Goal: Information Seeking & Learning: Learn about a topic

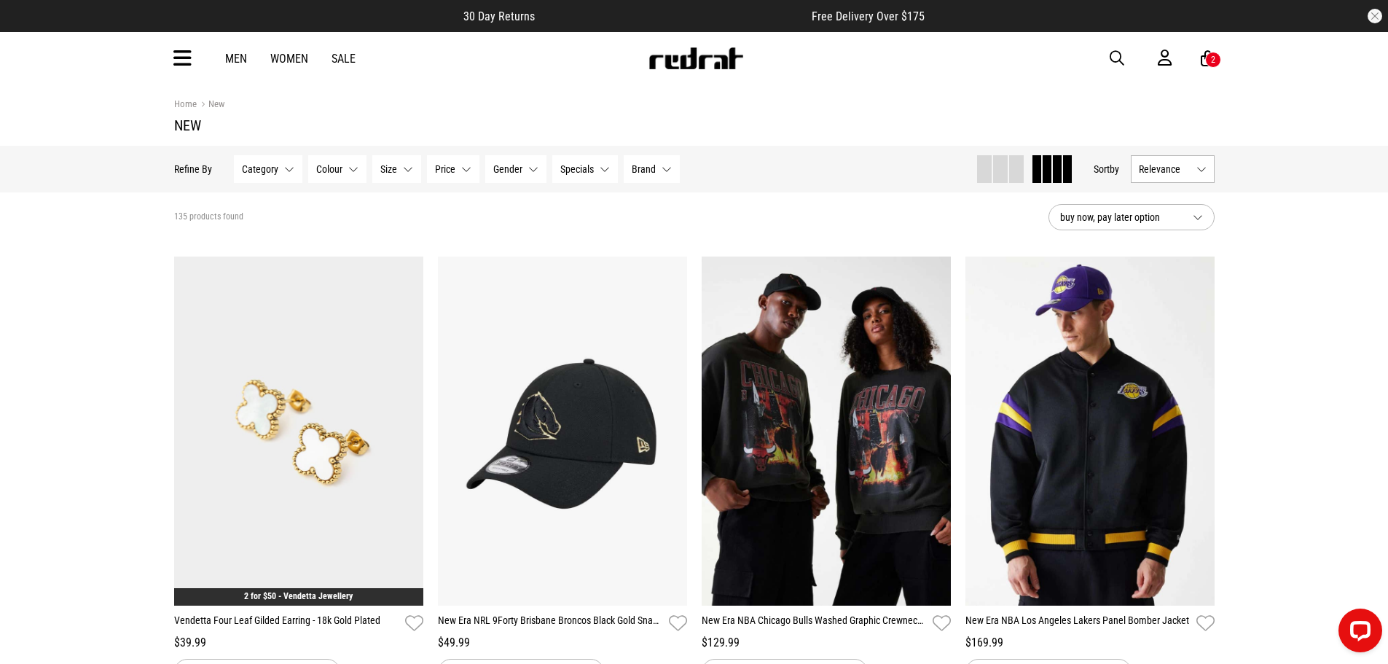
click at [707, 58] on img at bounding box center [696, 58] width 96 height 22
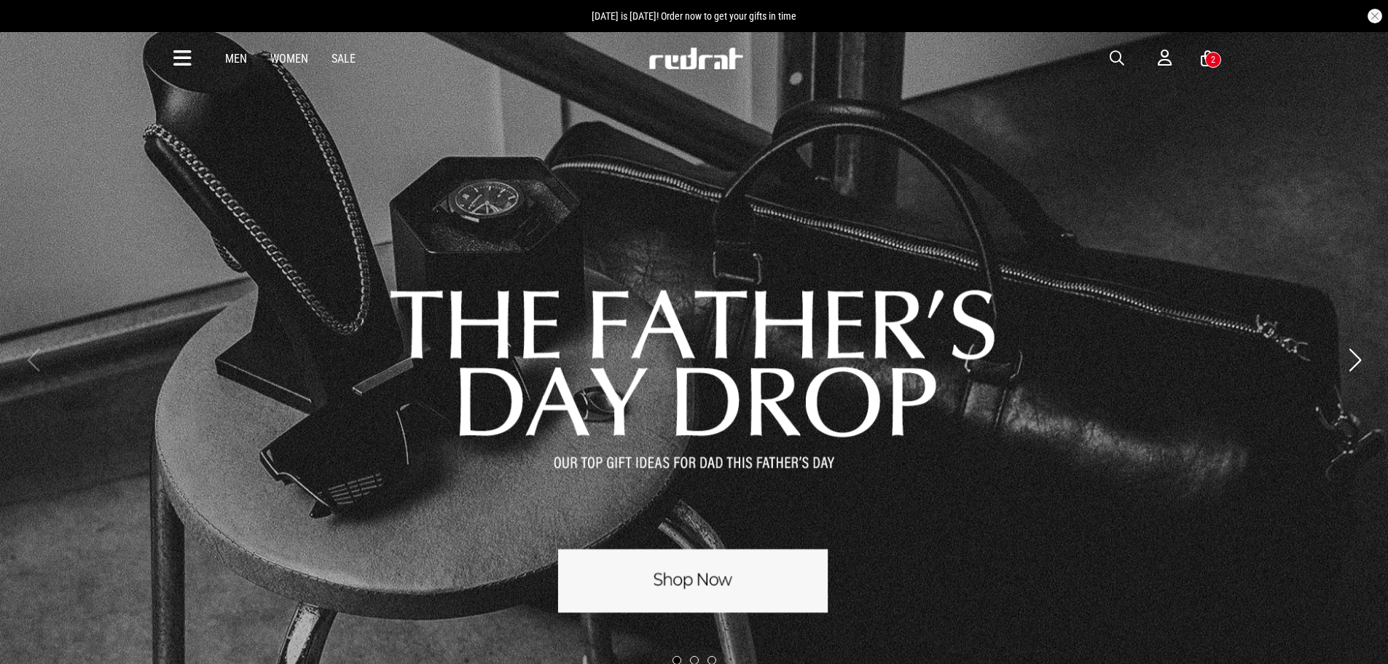
click at [181, 59] on icon at bounding box center [182, 59] width 18 height 24
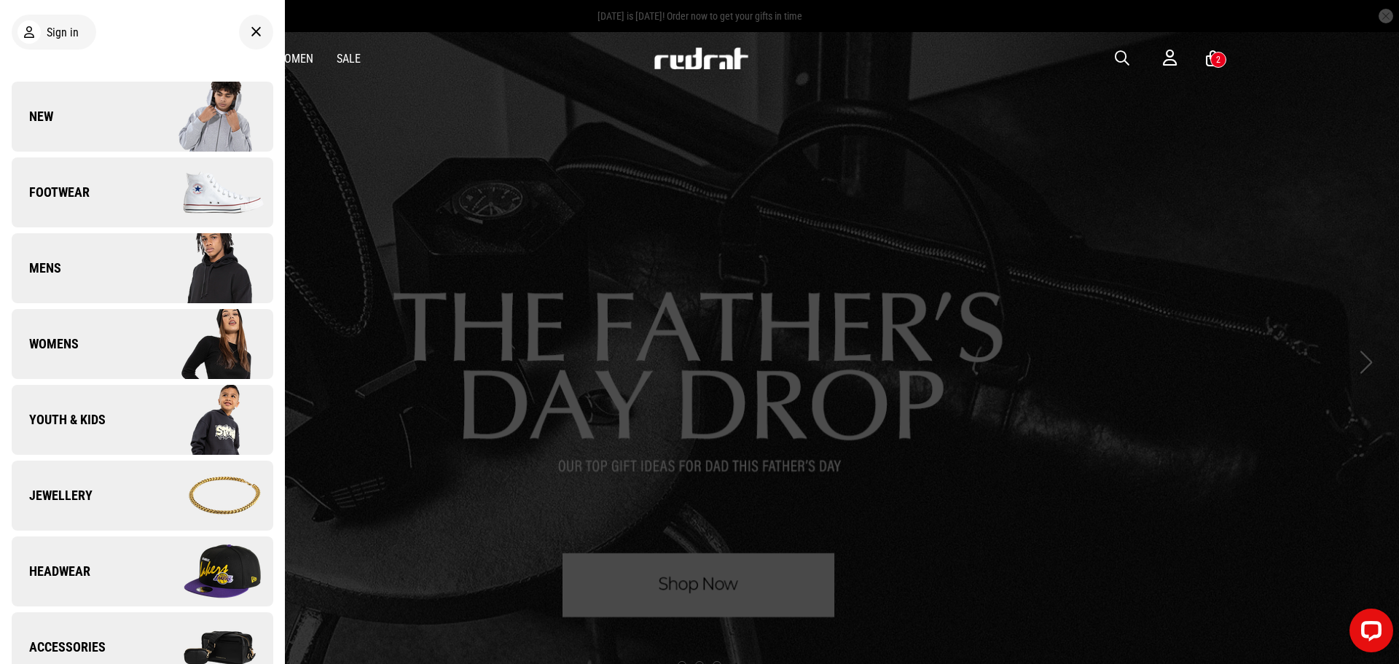
click at [131, 119] on link "New" at bounding box center [143, 117] width 262 height 70
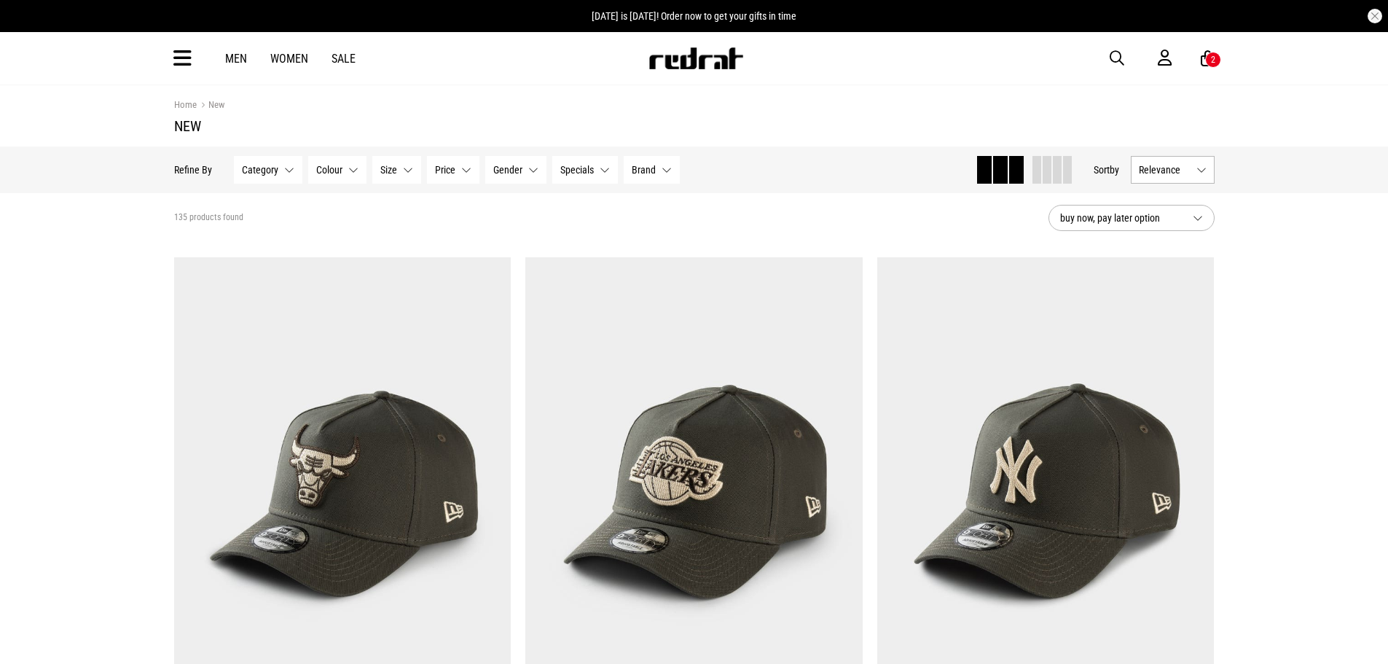
click at [1053, 173] on span at bounding box center [1057, 170] width 9 height 28
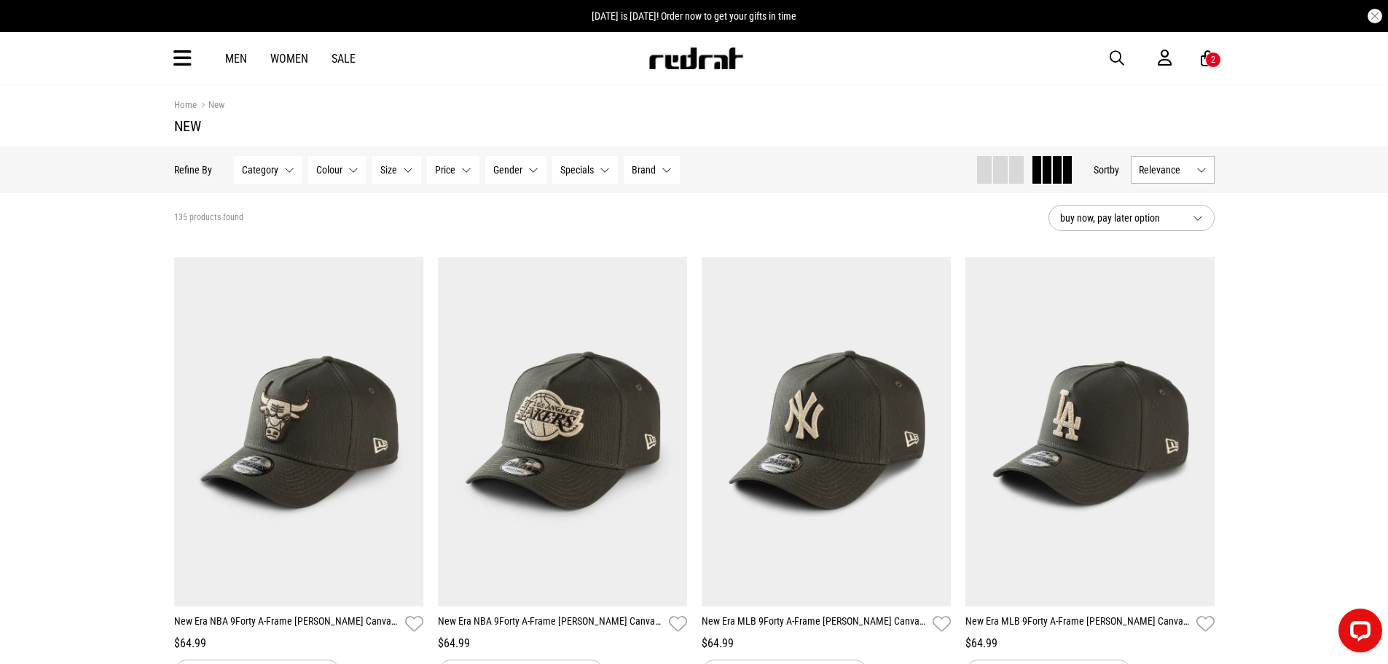
click at [1189, 176] on span "Relevance" at bounding box center [1165, 170] width 52 height 12
click at [1183, 195] on li "Newest" at bounding box center [1173, 197] width 82 height 26
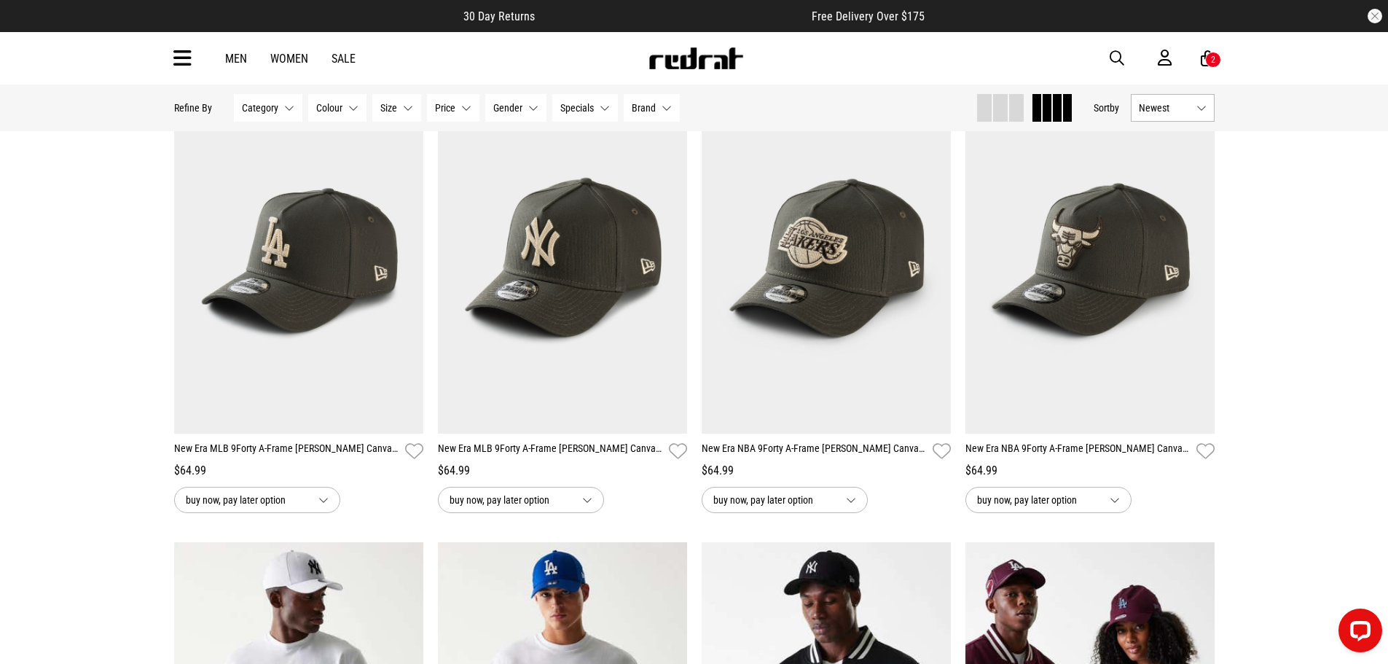
scroll to position [656, 0]
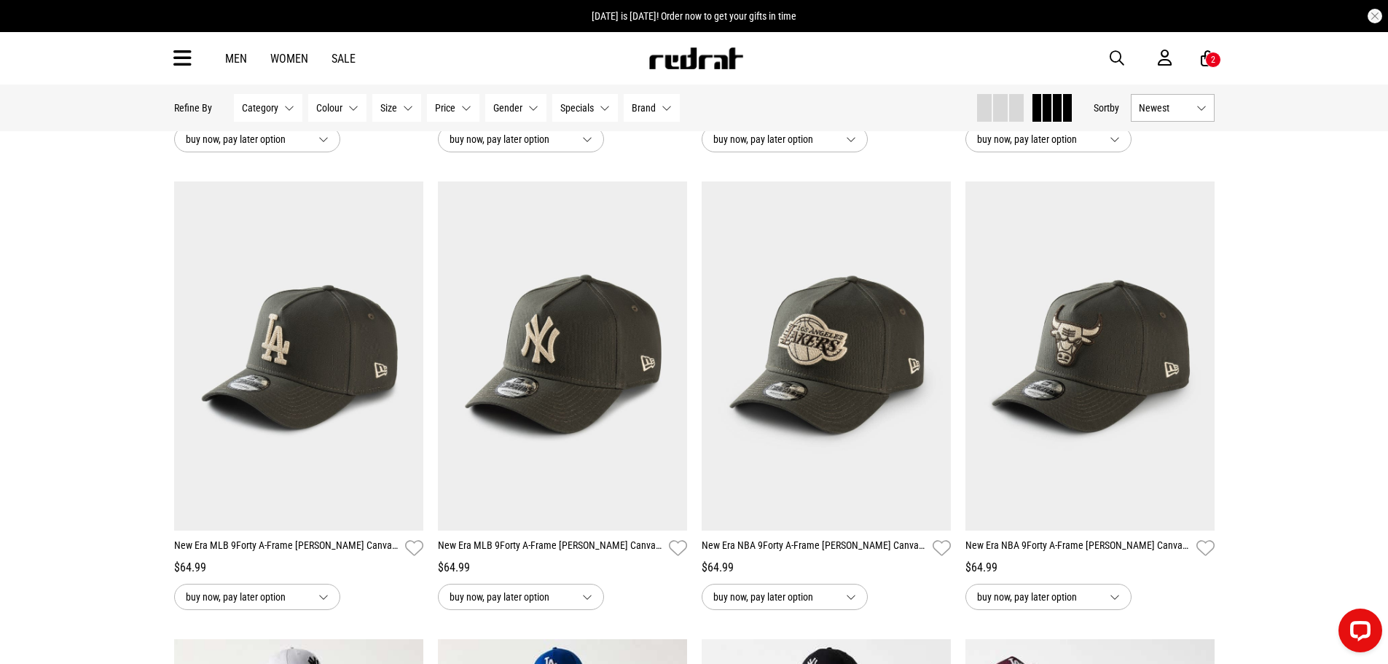
scroll to position [510, 0]
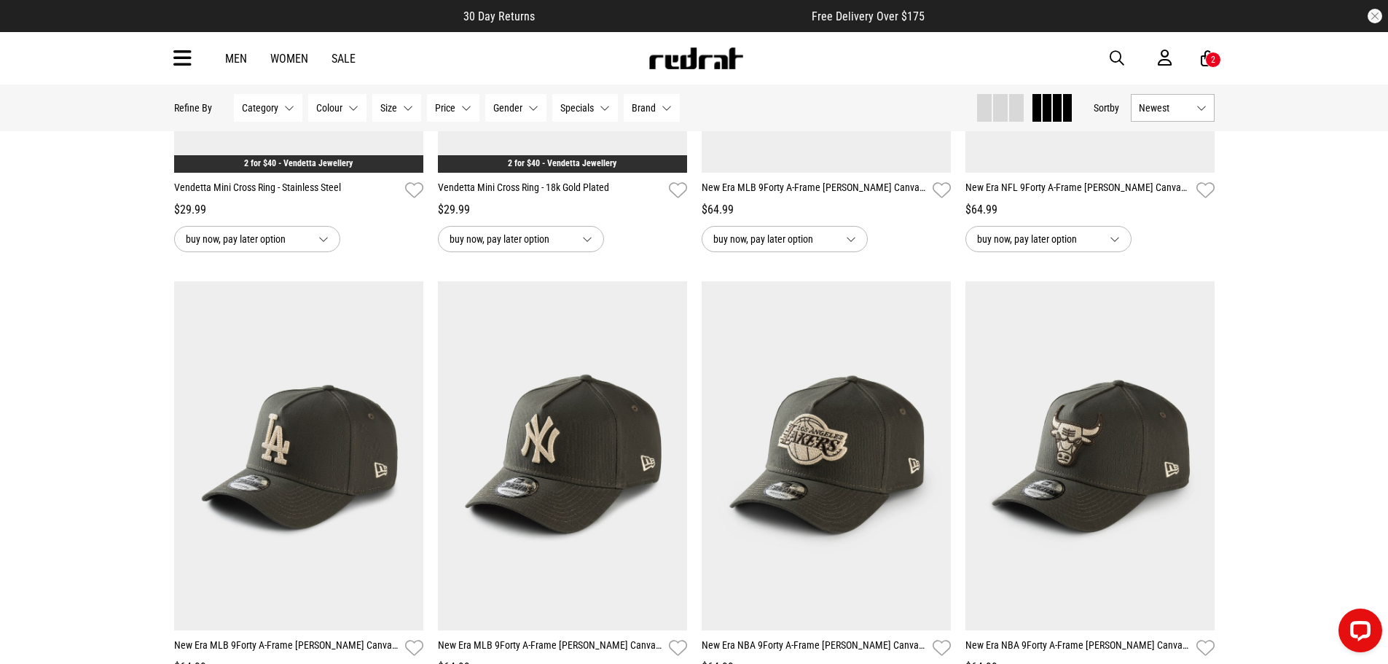
scroll to position [583, 0]
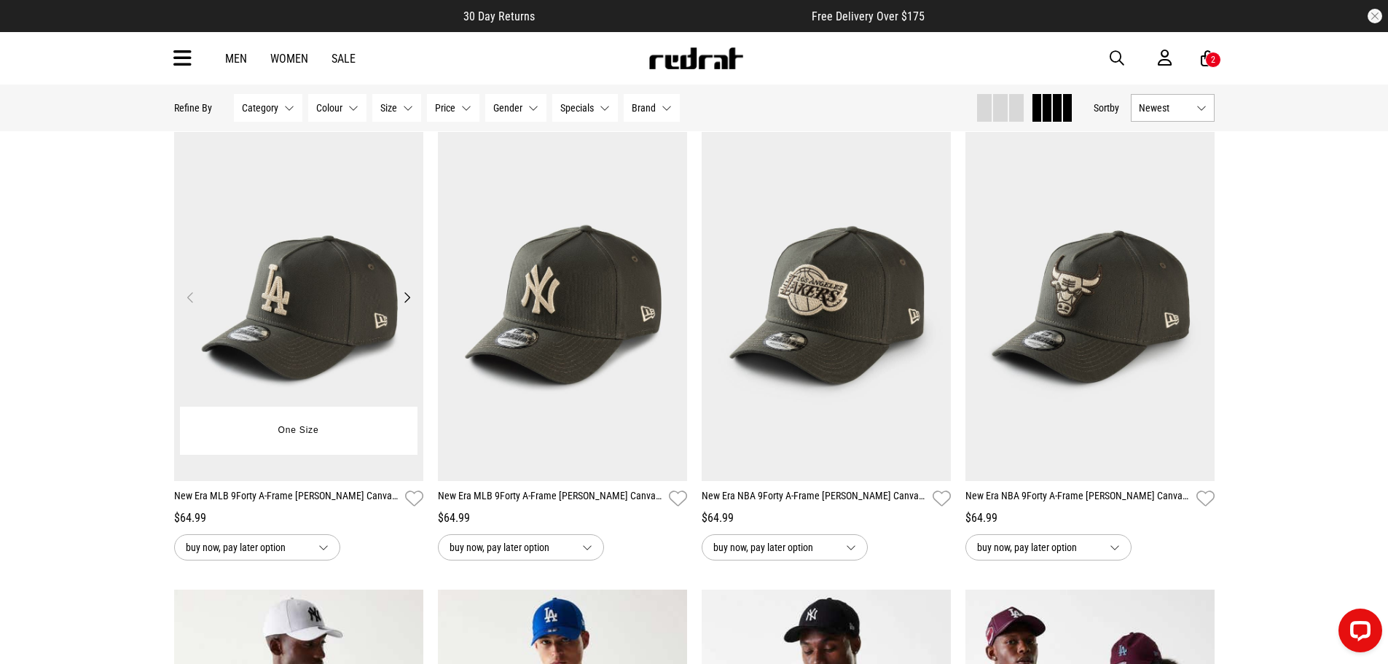
click at [406, 300] on button "Next" at bounding box center [407, 297] width 18 height 17
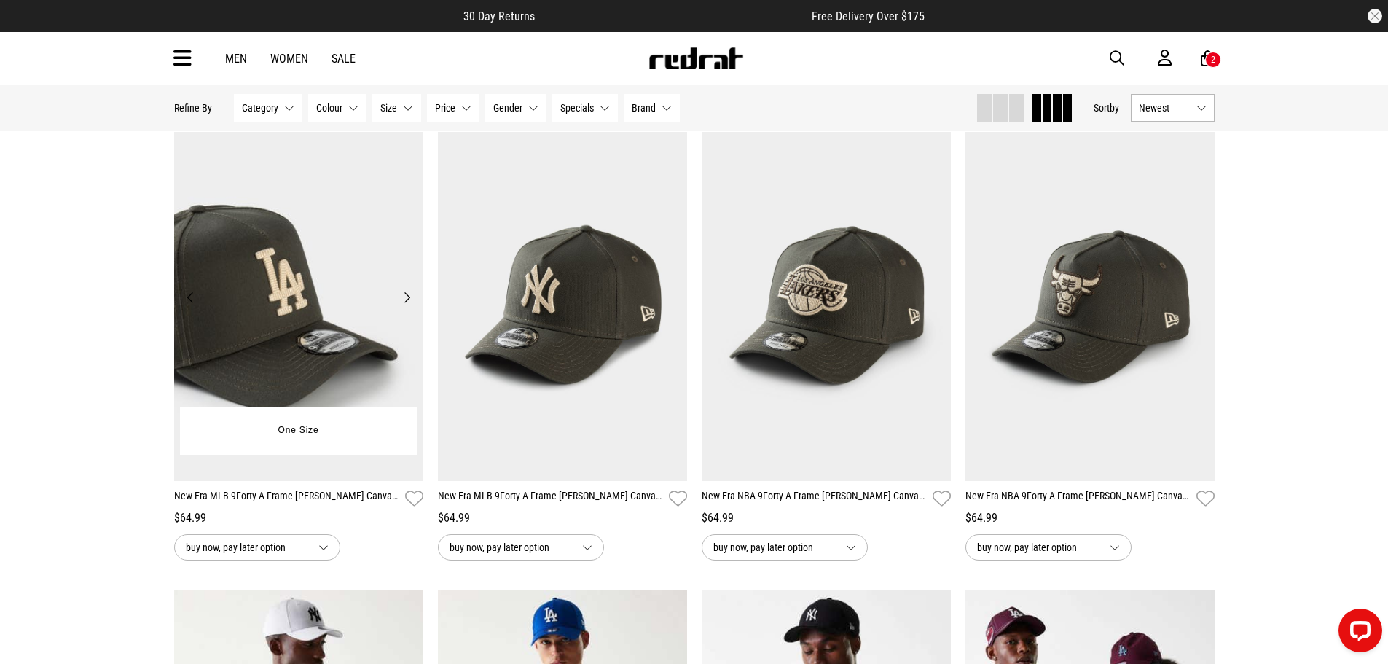
click at [406, 300] on button "Next" at bounding box center [407, 297] width 18 height 17
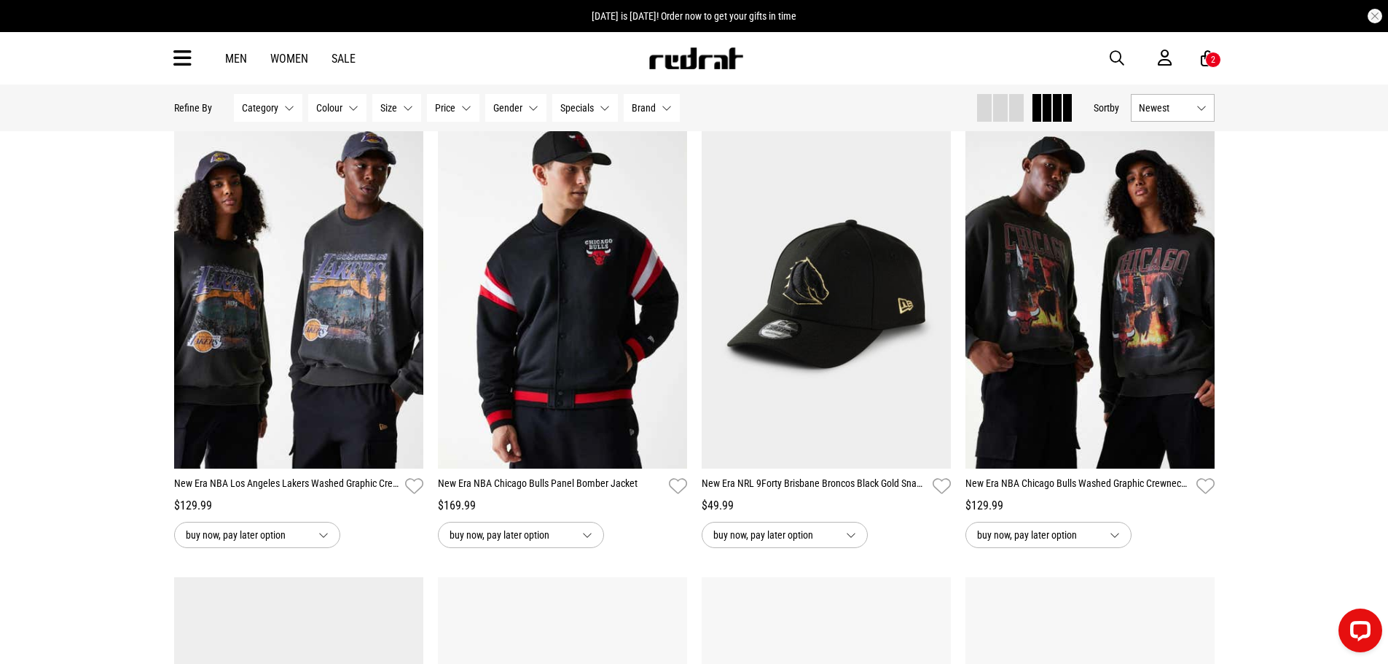
scroll to position [2478, 0]
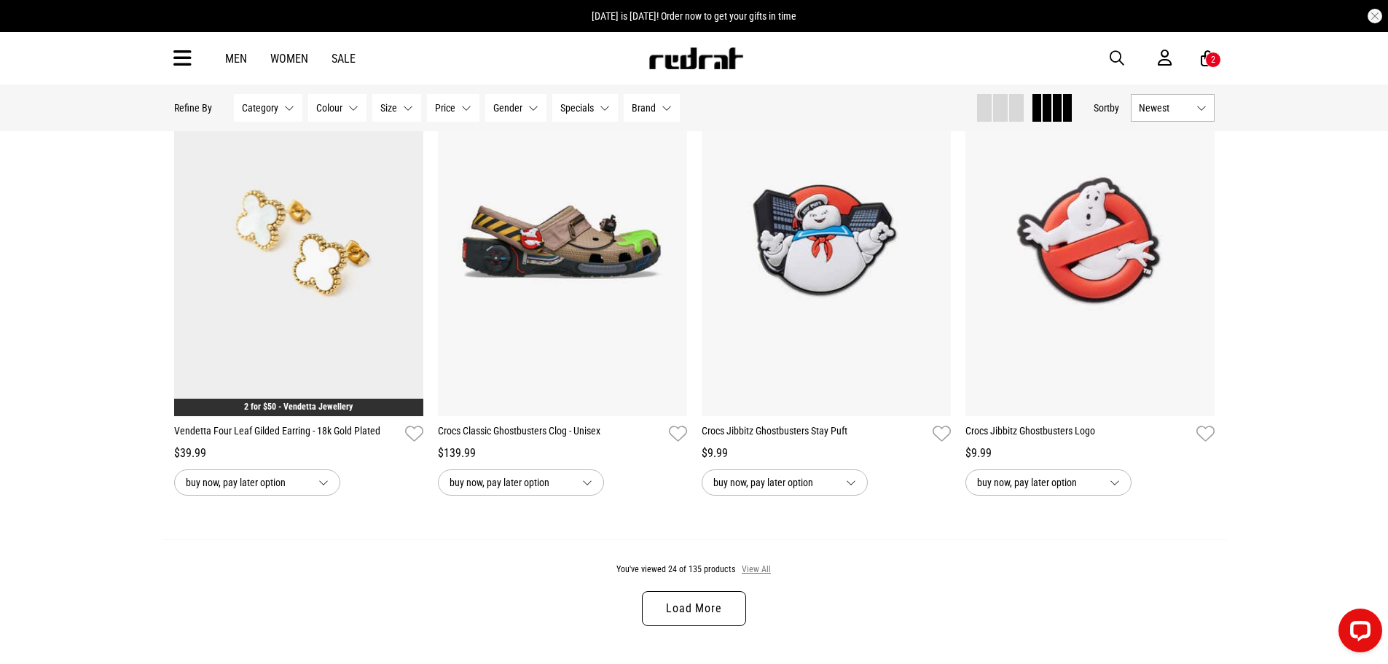
click at [758, 576] on button "View All" at bounding box center [756, 569] width 31 height 13
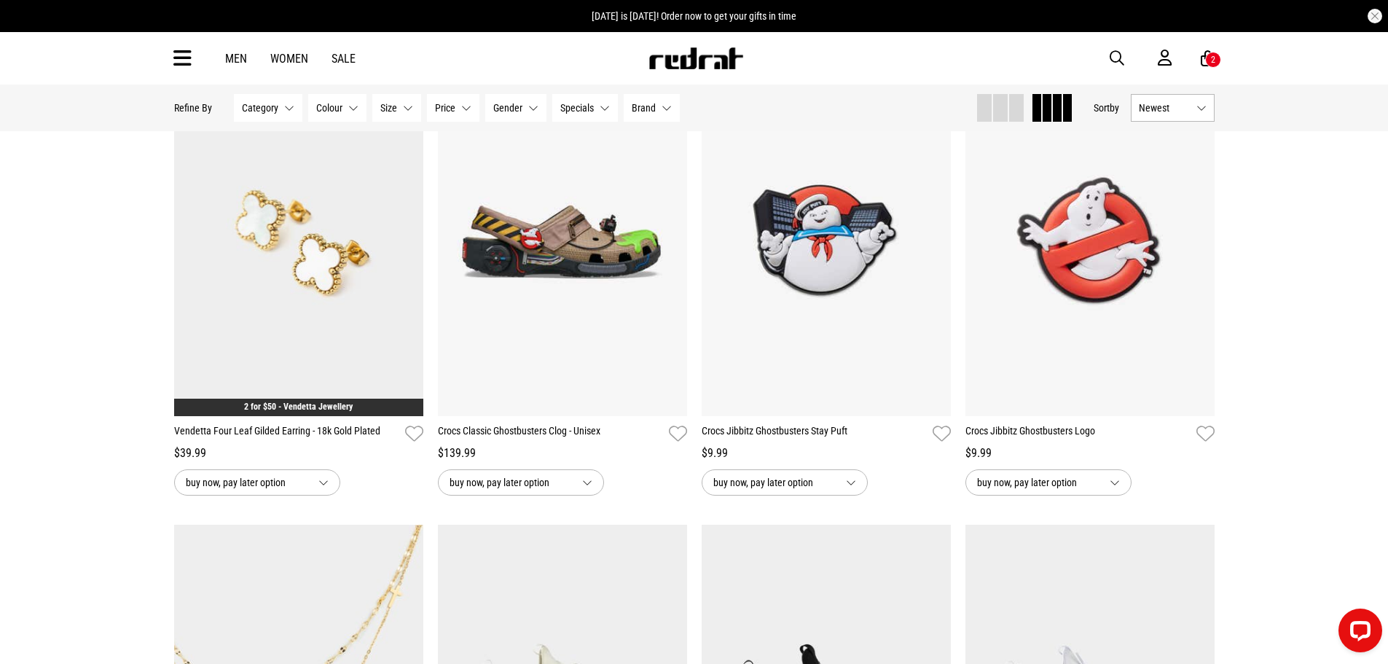
click at [82, 235] on div "Home New New Hide Refine s Refine By Filters Category None selected Category 0 …" at bounding box center [694, 487] width 1388 height 5760
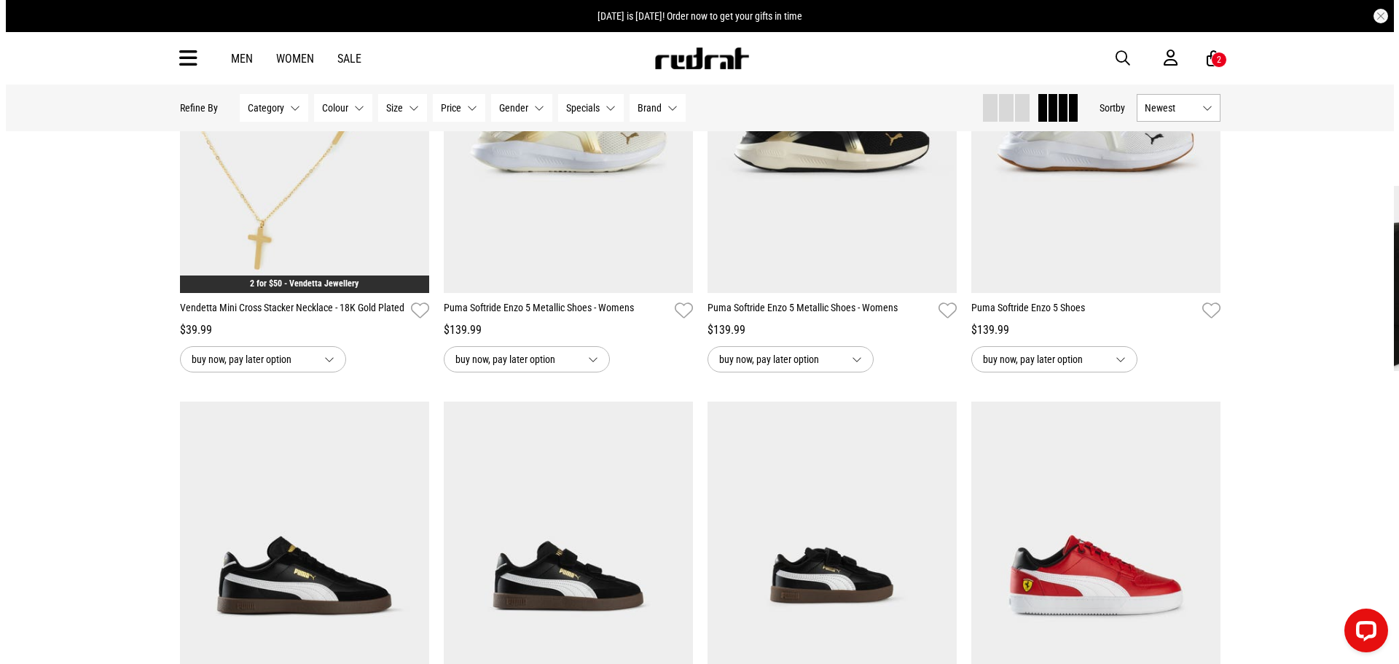
scroll to position [2842, 0]
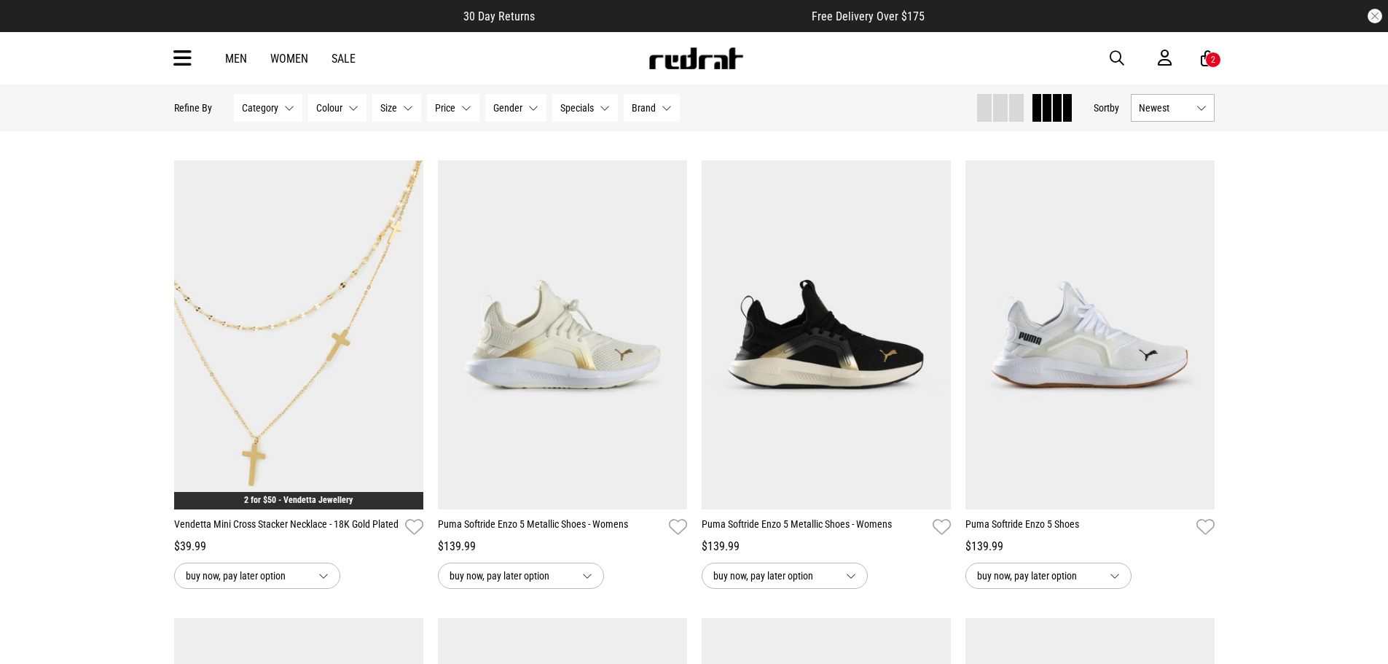
click at [181, 58] on icon at bounding box center [182, 59] width 18 height 24
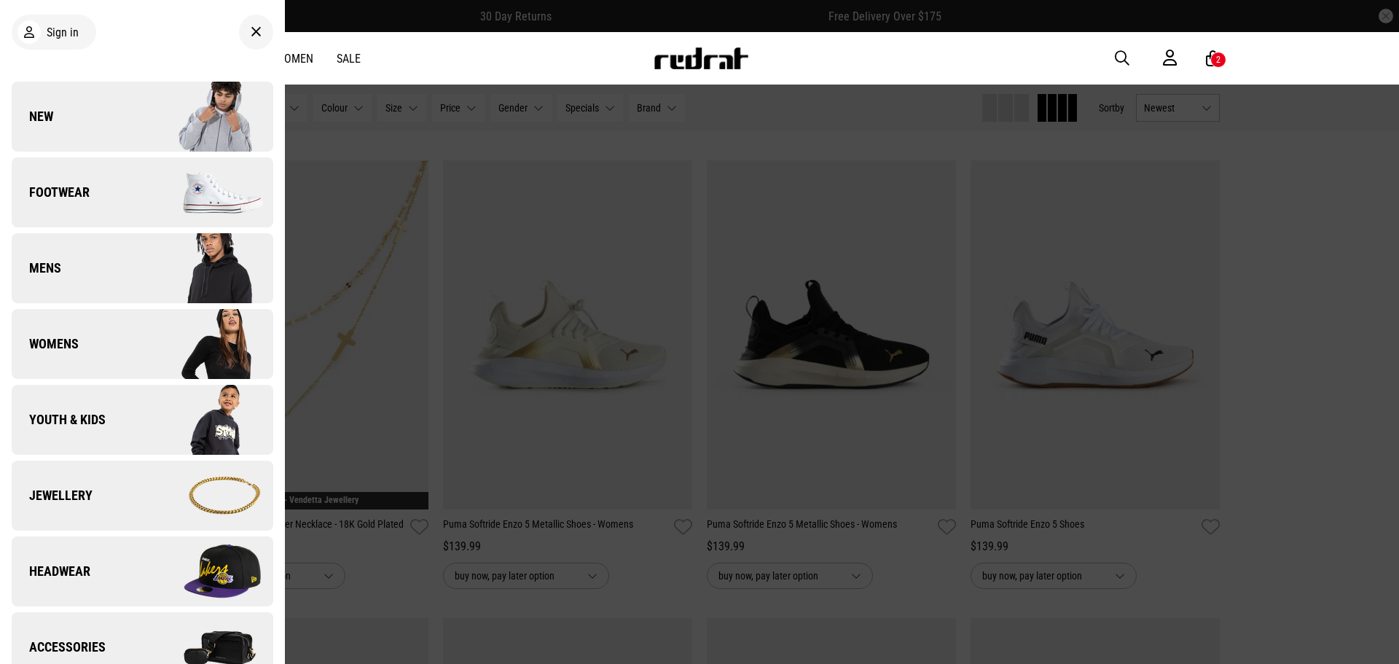
click at [125, 122] on link "New" at bounding box center [143, 117] width 262 height 70
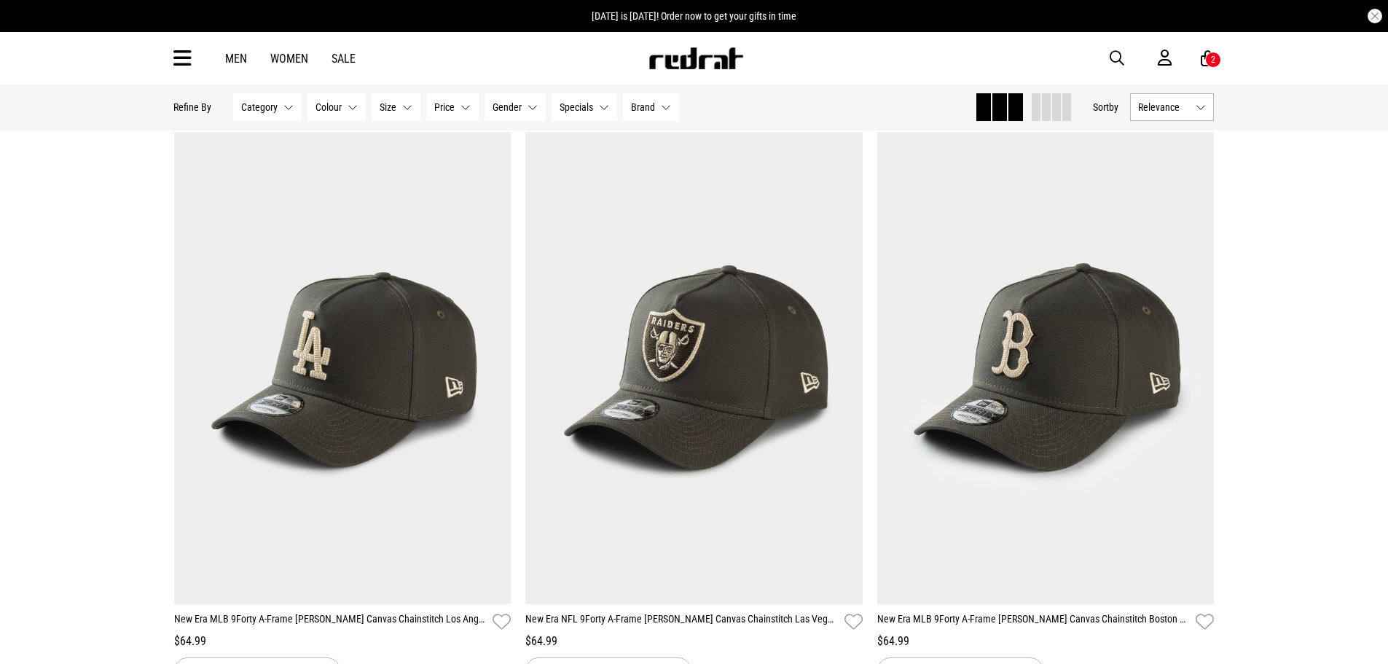
click at [1047, 111] on span at bounding box center [1047, 107] width 9 height 28
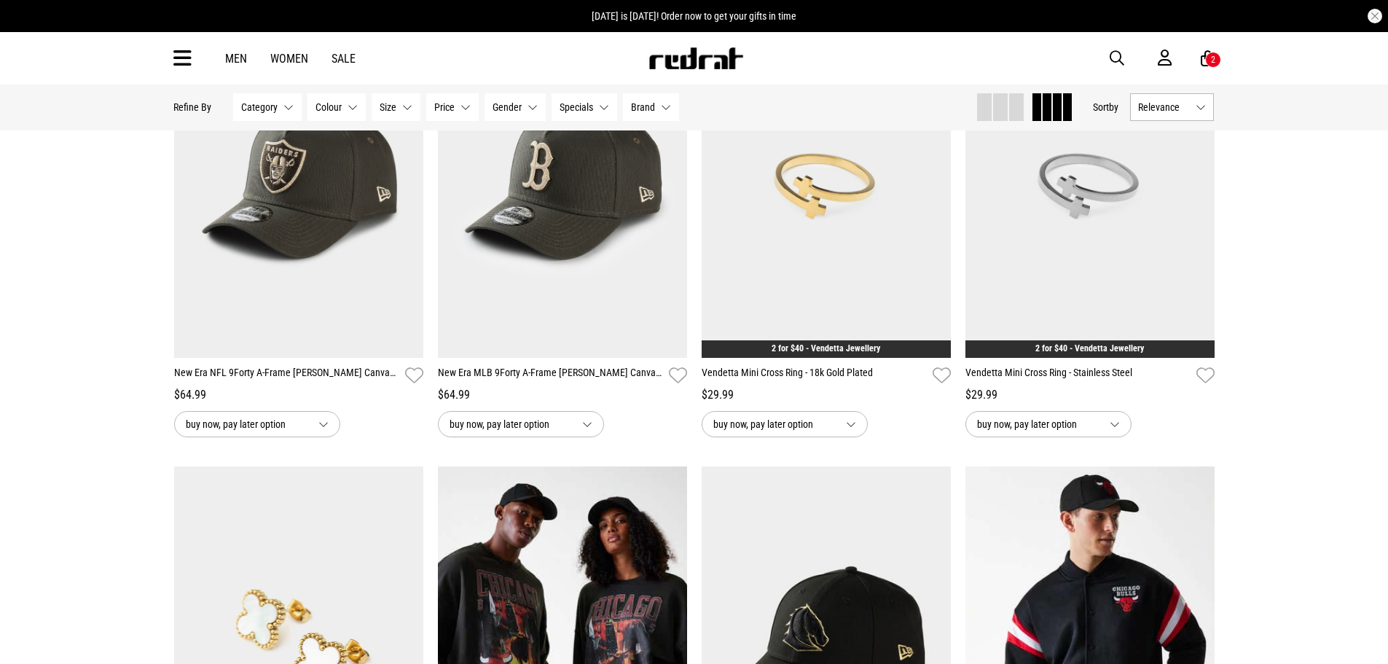
click at [1181, 118] on button "Relevance" at bounding box center [1173, 107] width 84 height 28
click at [1186, 139] on li "Newest" at bounding box center [1173, 134] width 82 height 26
